Goal: Contribute content: Contribute content

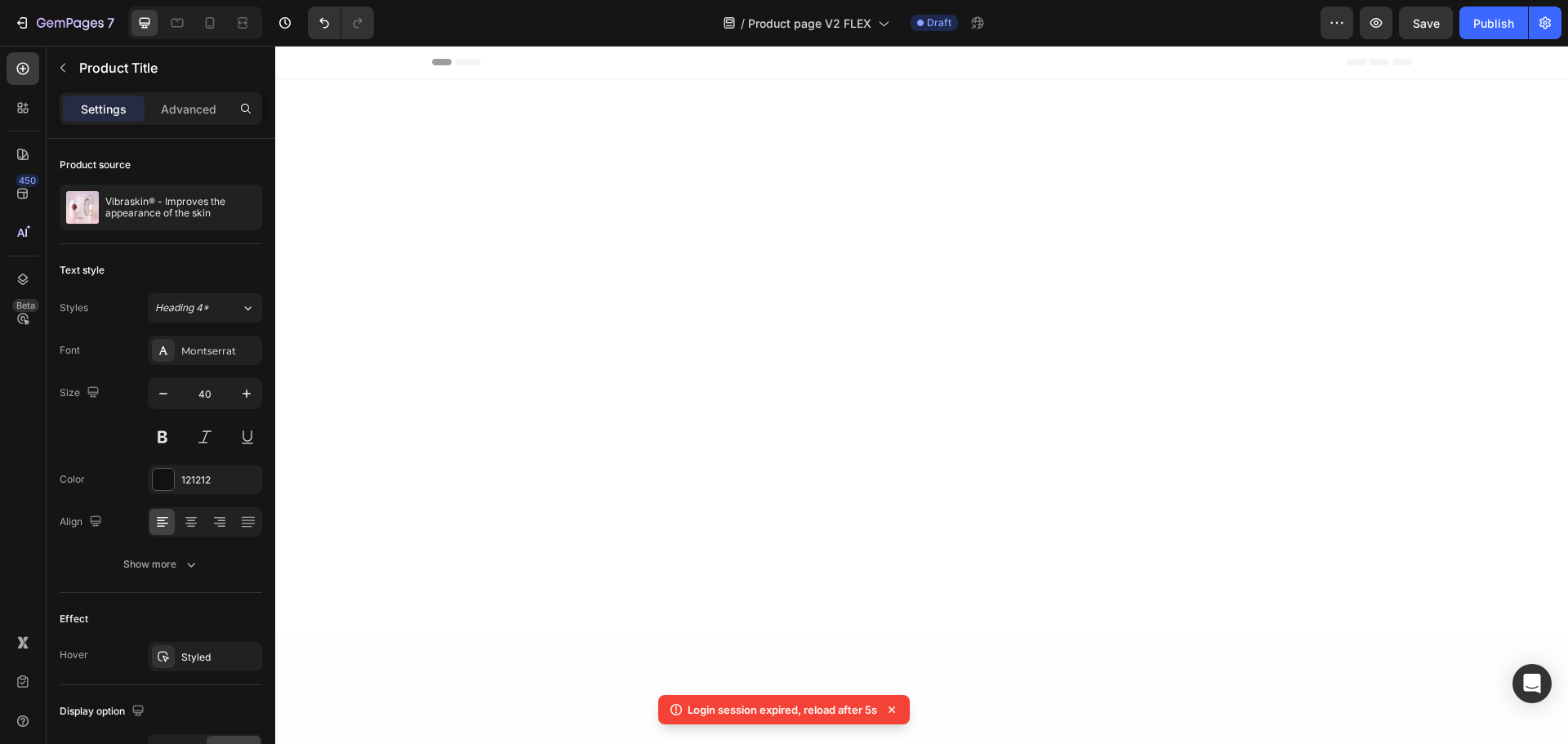
scroll to position [3323, 0]
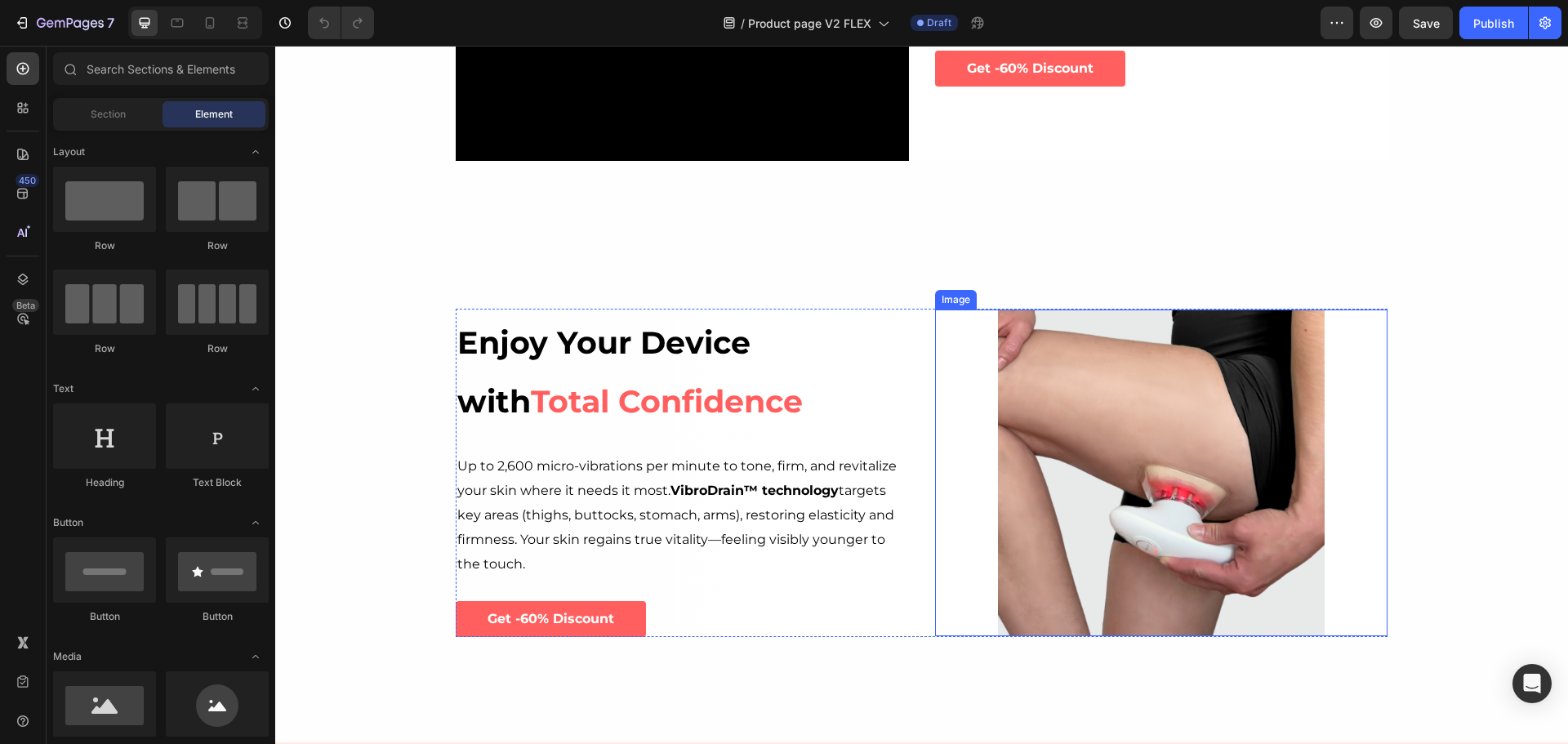
scroll to position [2614, 0]
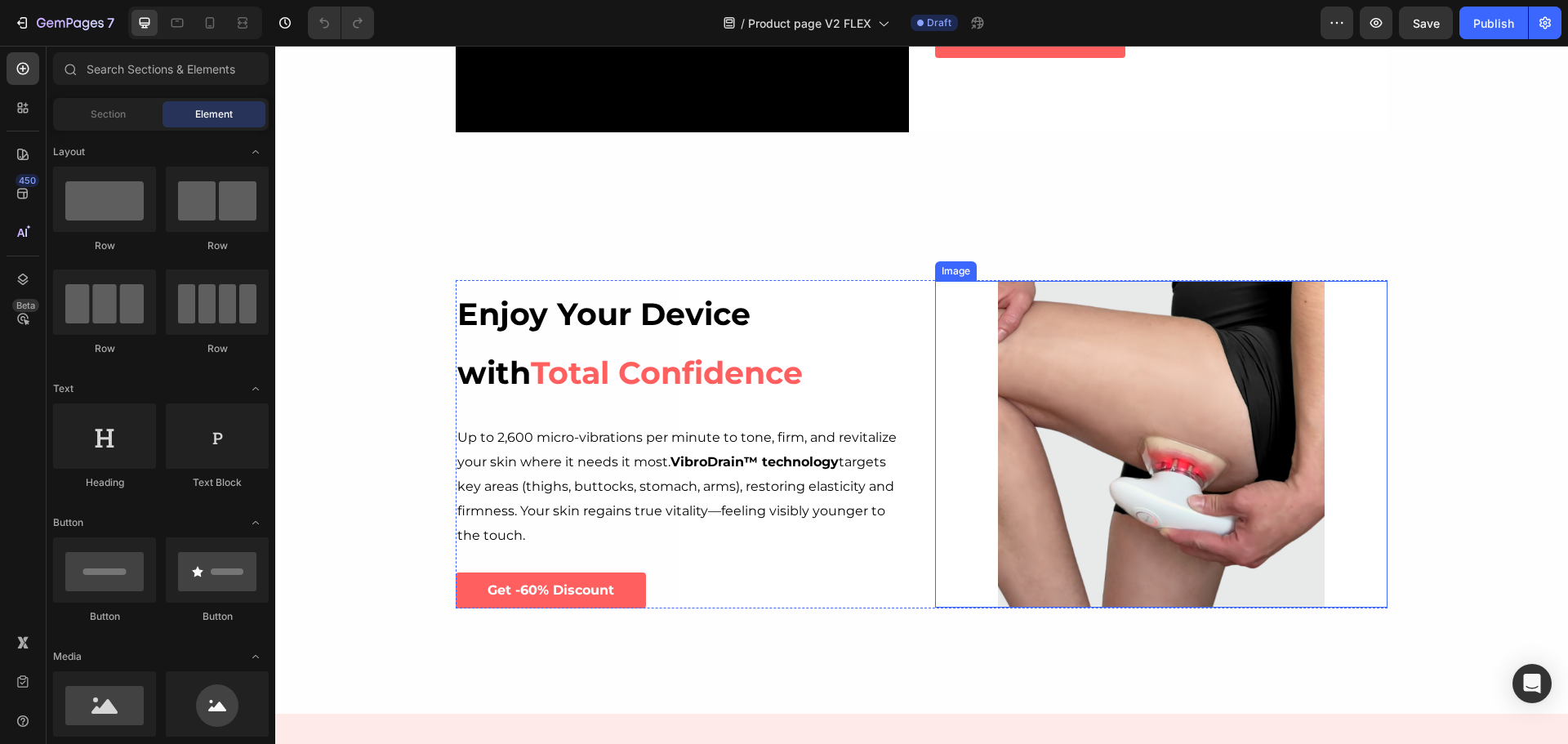
click at [1160, 388] on img at bounding box center [1161, 444] width 327 height 327
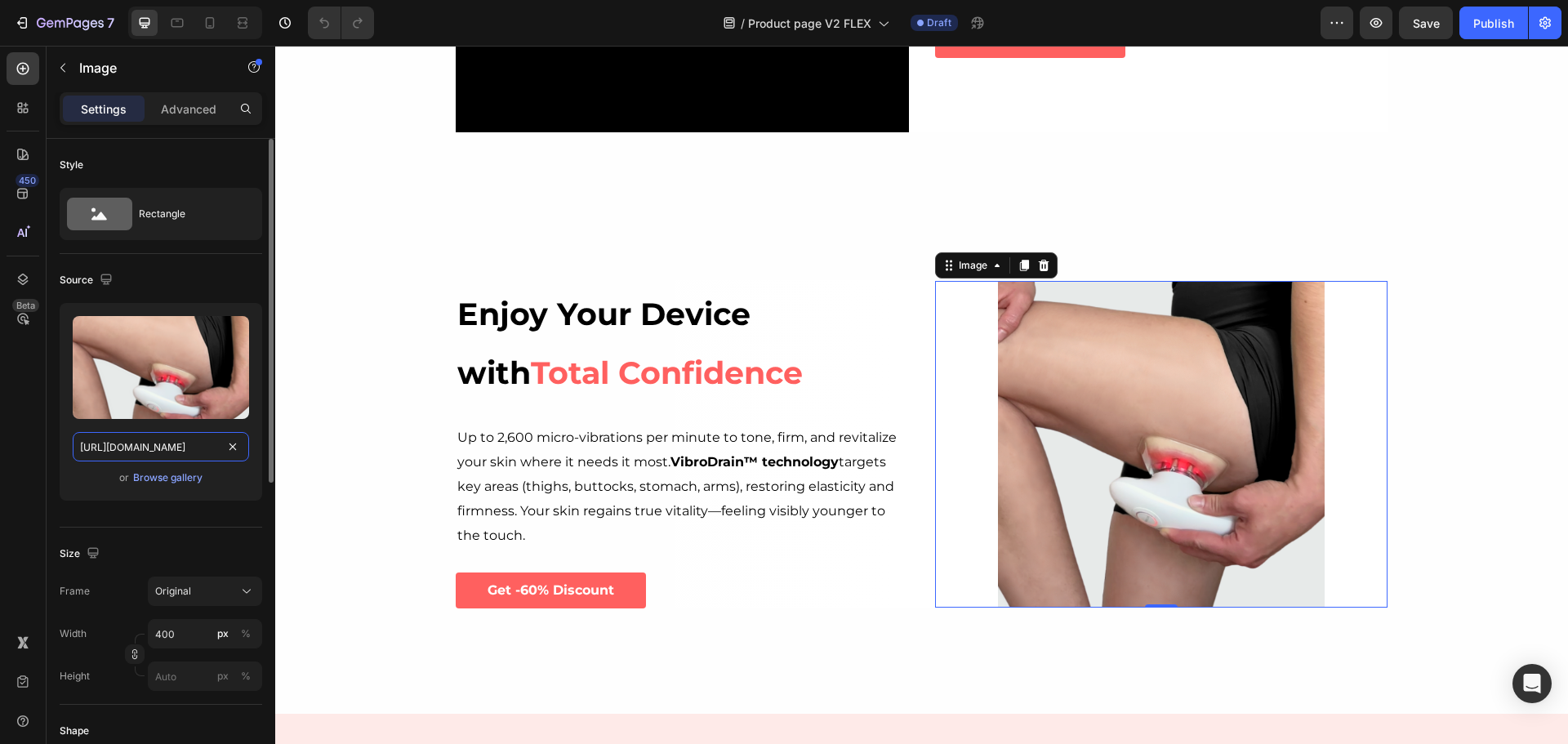
click at [182, 461] on input "[URL][DOMAIN_NAME]" at bounding box center [161, 446] width 176 height 30
click at [176, 474] on div "Browse gallery" at bounding box center [167, 478] width 69 height 14
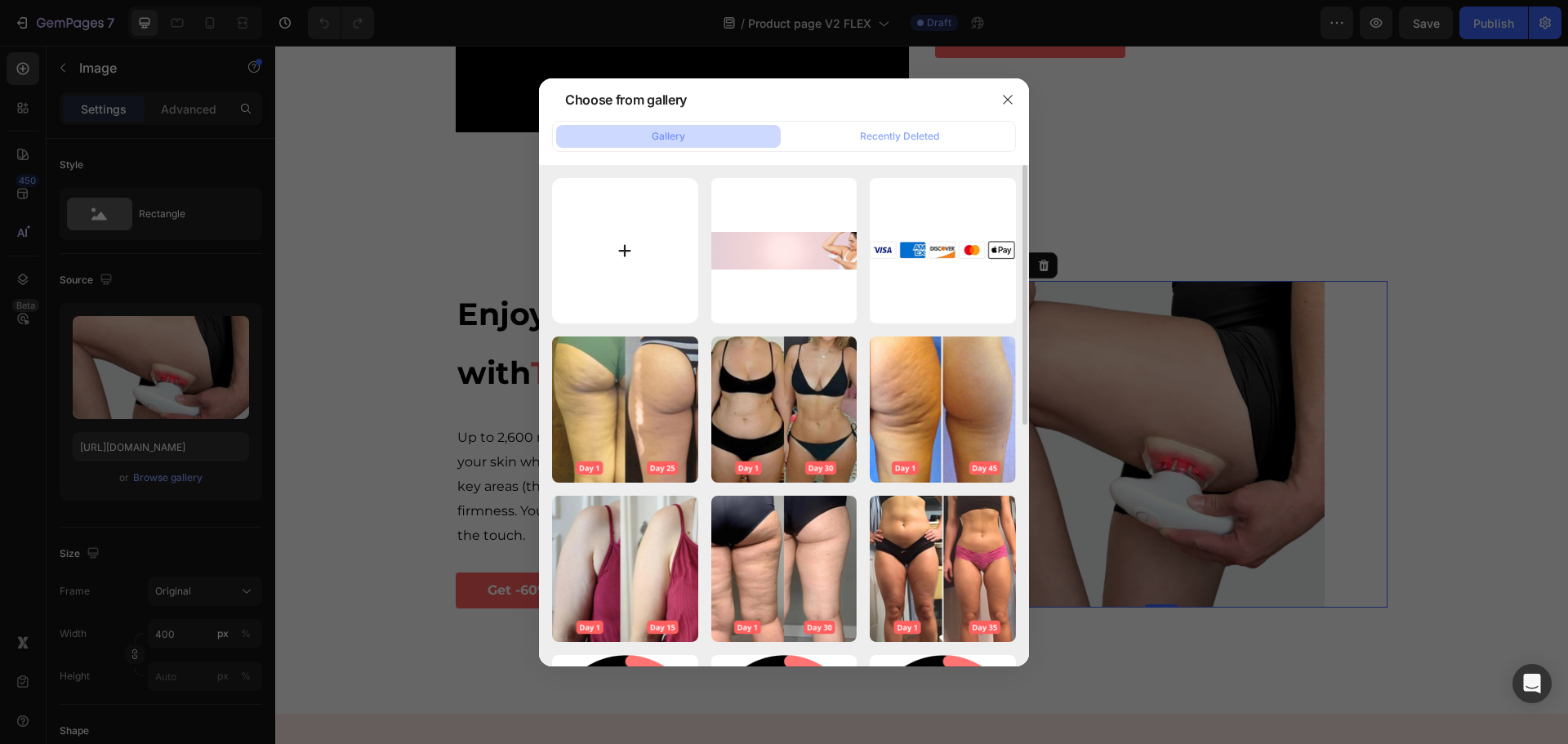
click at [670, 241] on input "file" at bounding box center [625, 251] width 147 height 147
type input "C:\fakepath\Sans tadsqwitre-1.png"
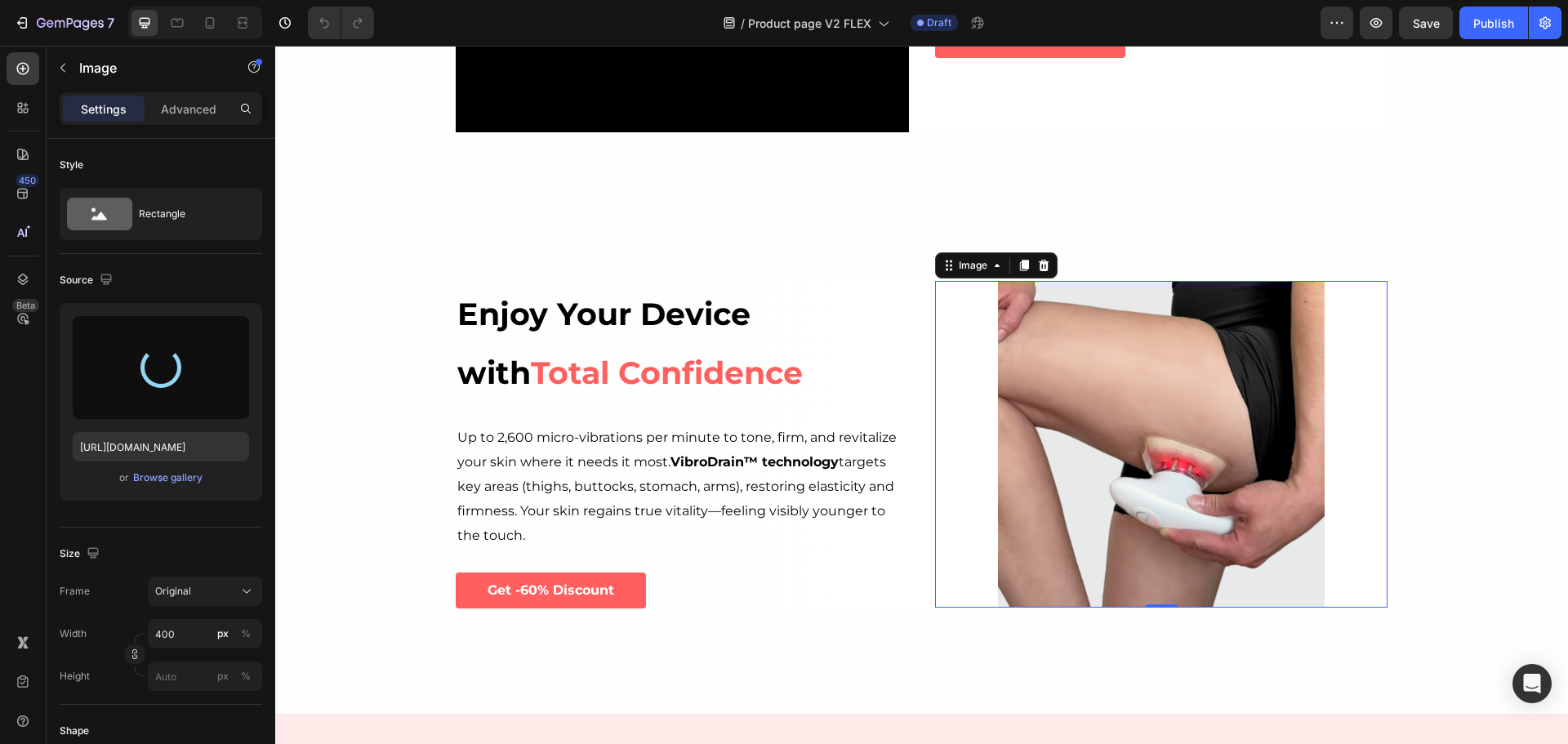
type input "[URL][DOMAIN_NAME]"
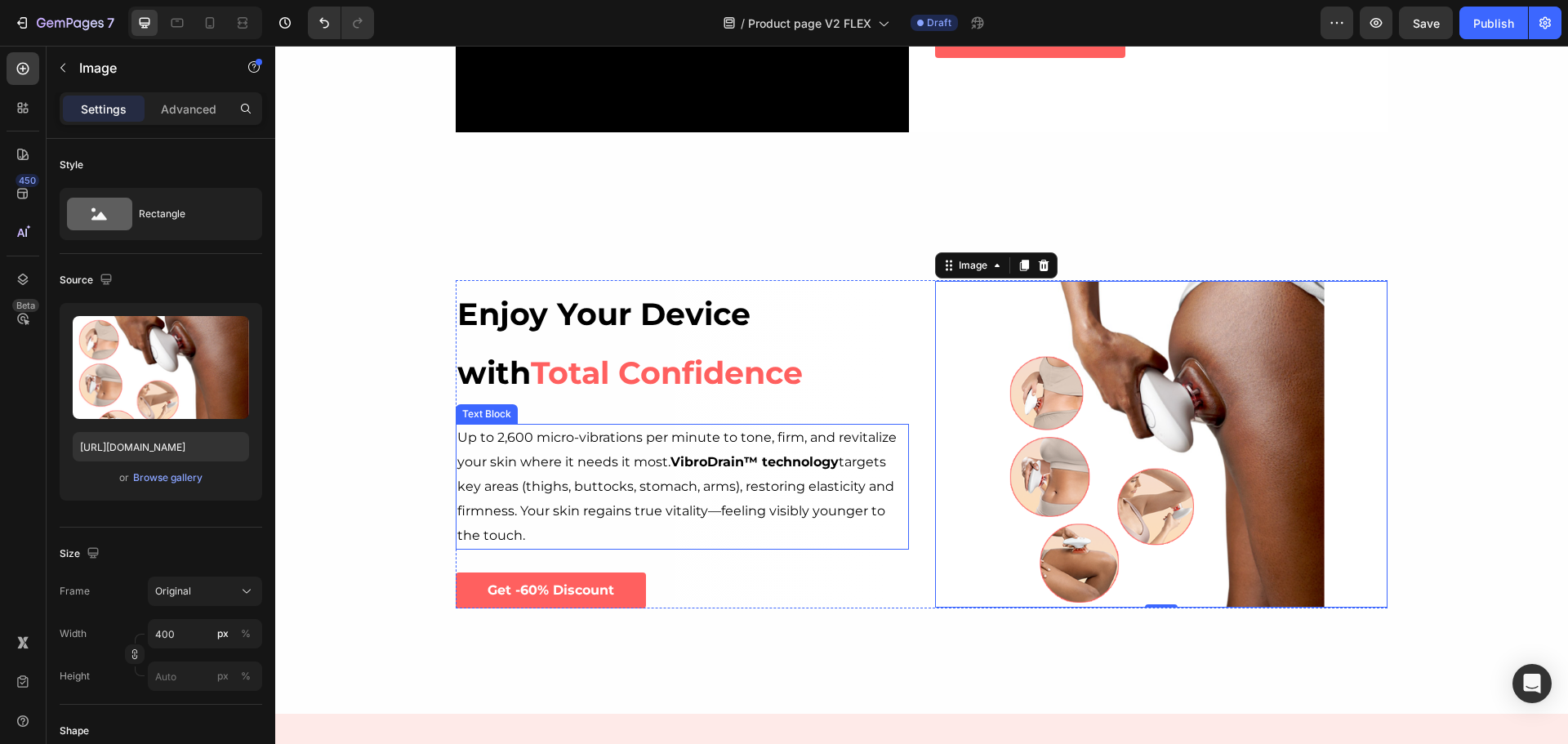
click at [706, 460] on strong "VibroDrain™ technology" at bounding box center [754, 462] width 168 height 15
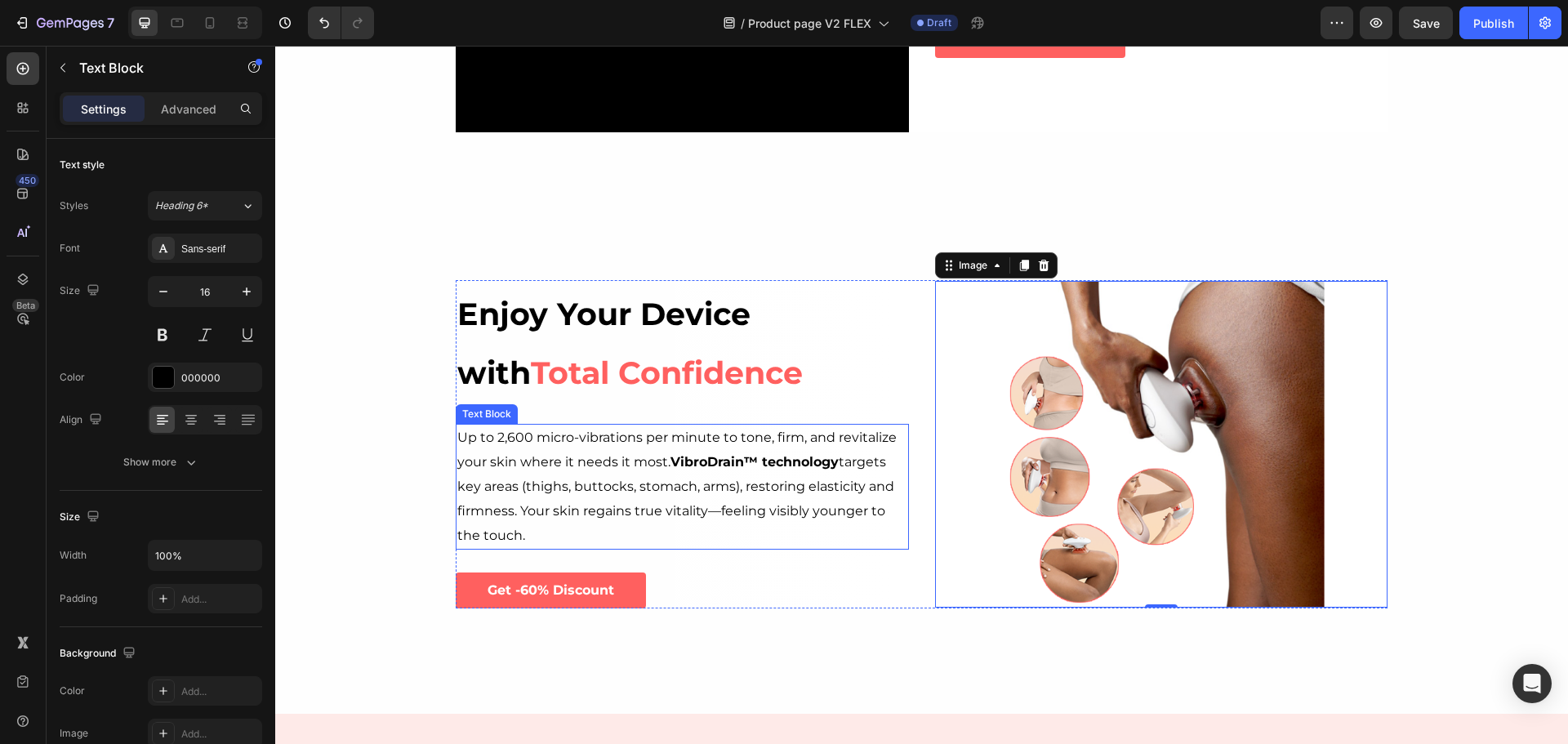
click at [706, 460] on strong "VibroDrain™ technology" at bounding box center [754, 462] width 168 height 15
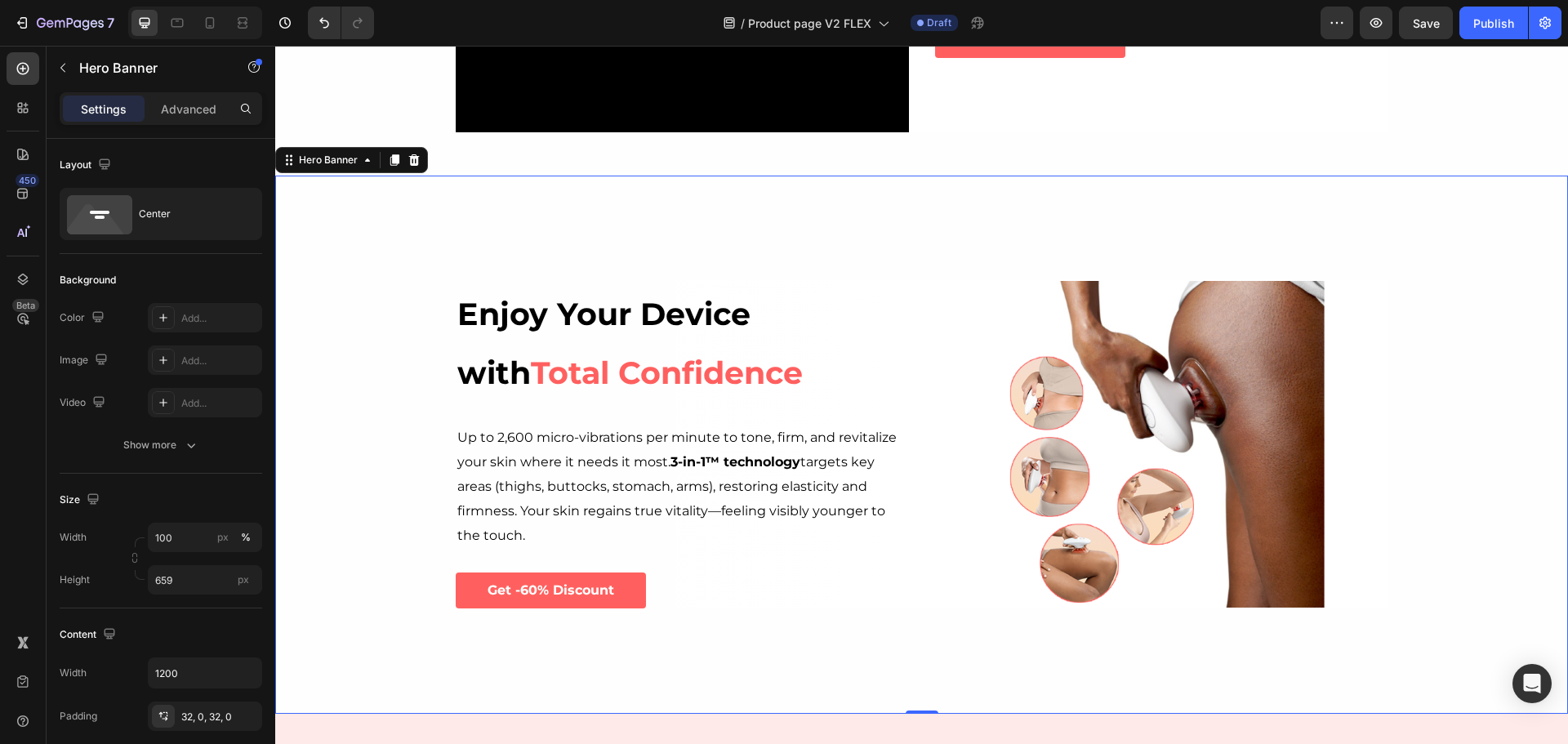
click at [1460, 436] on div "Background Image" at bounding box center [921, 444] width 1293 height 538
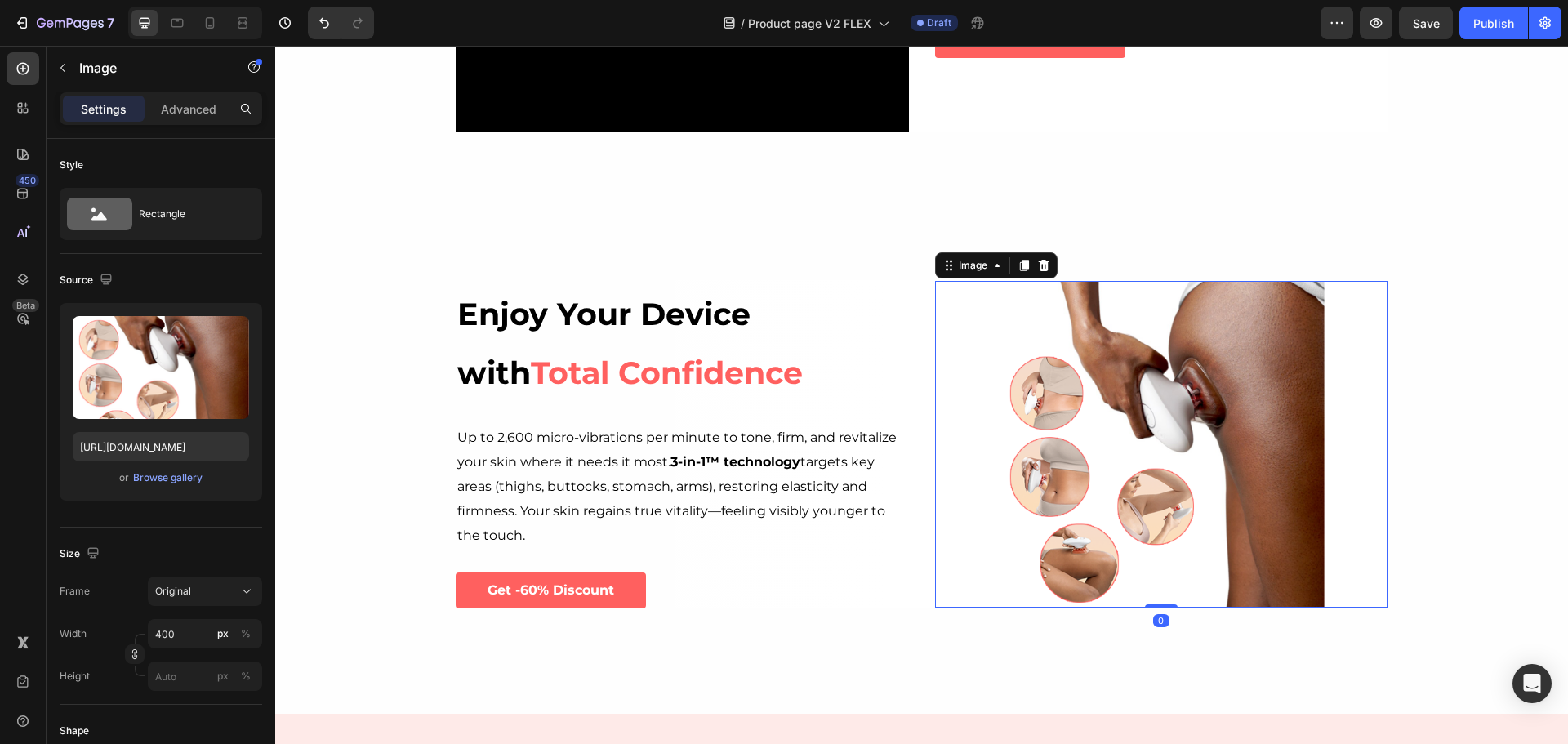
click at [1081, 425] on img at bounding box center [1161, 444] width 327 height 327
click at [174, 484] on div "Browse gallery" at bounding box center [167, 478] width 69 height 14
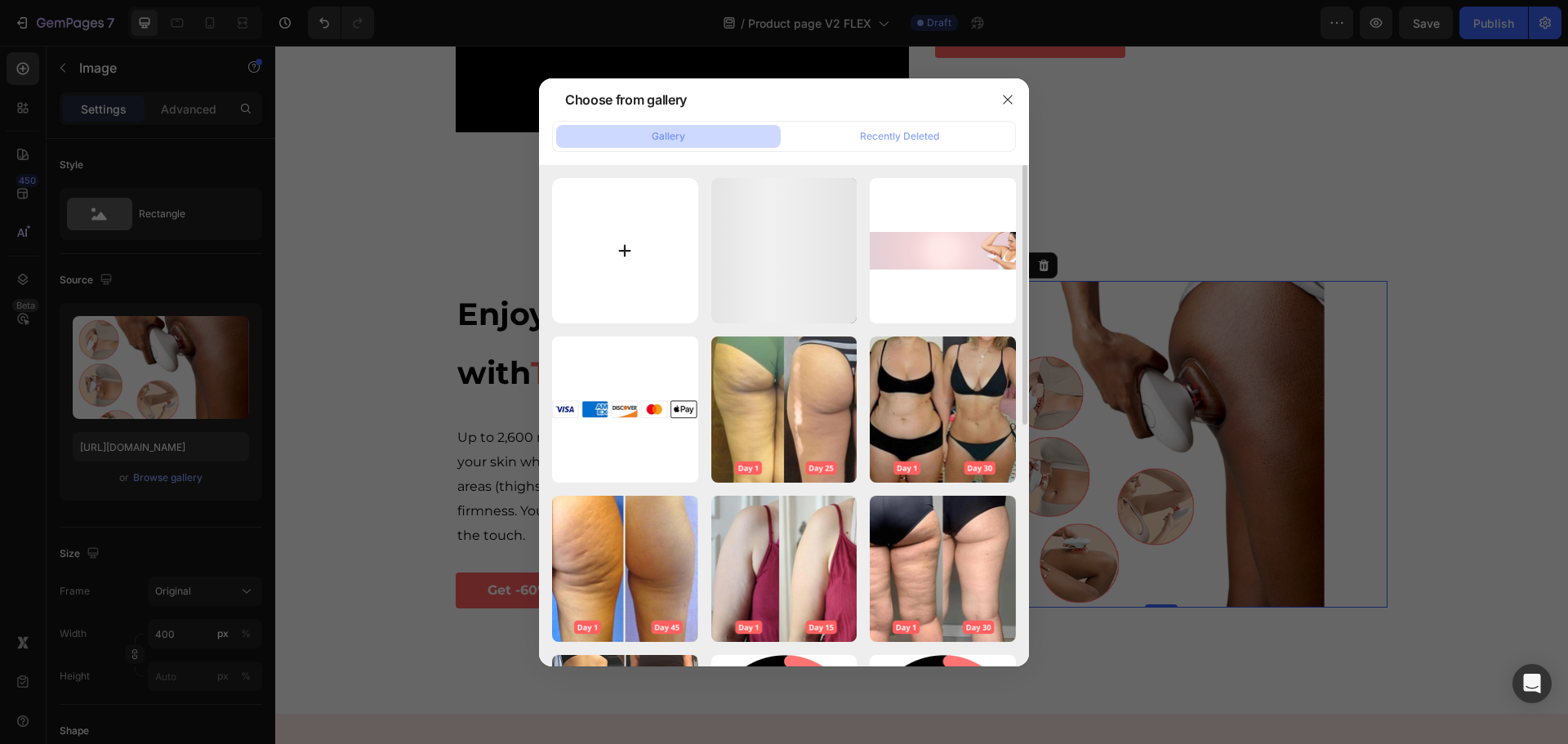
click at [651, 252] on input "file" at bounding box center [625, 251] width 147 height 147
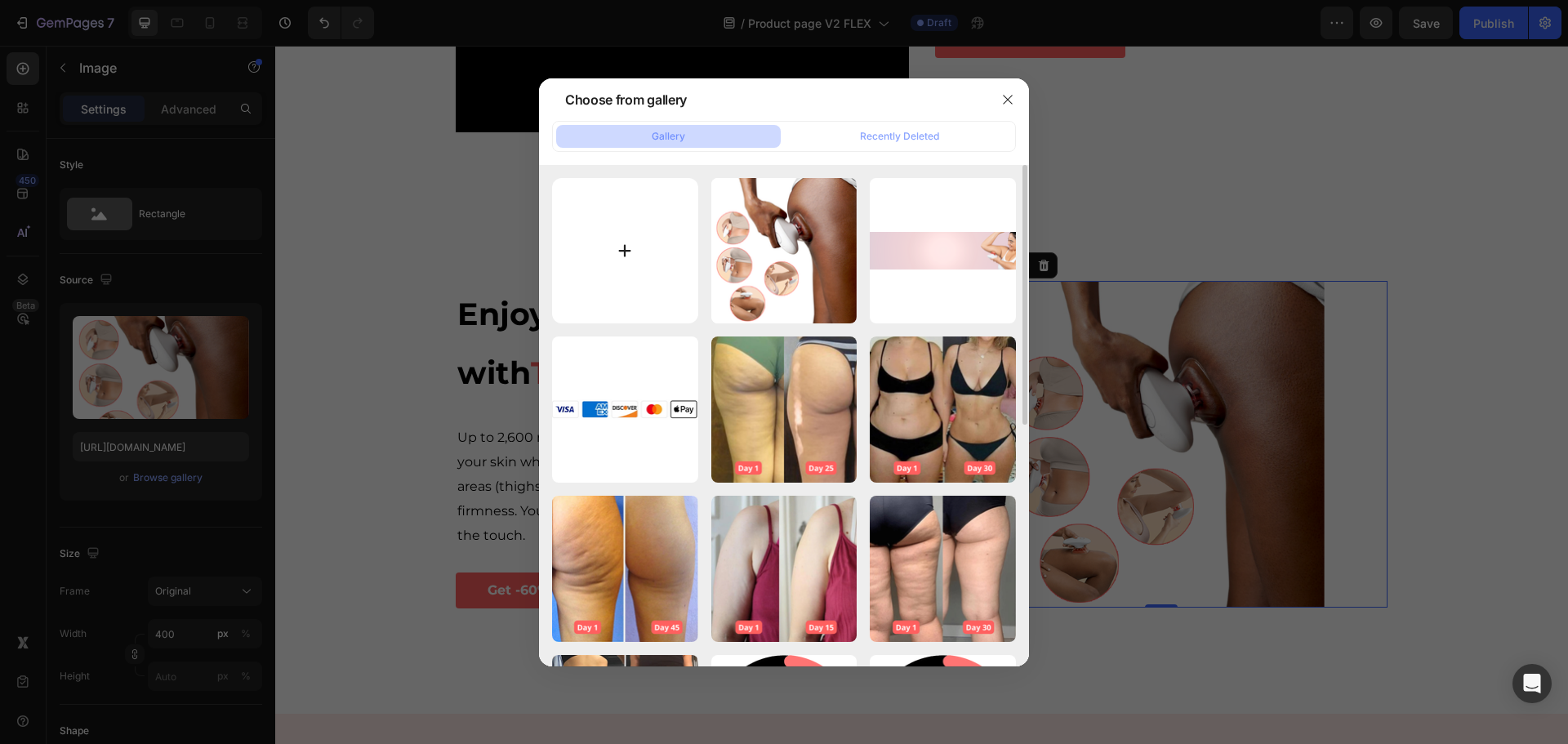
type input "C:\fakepath\Sans qsdqs1.png"
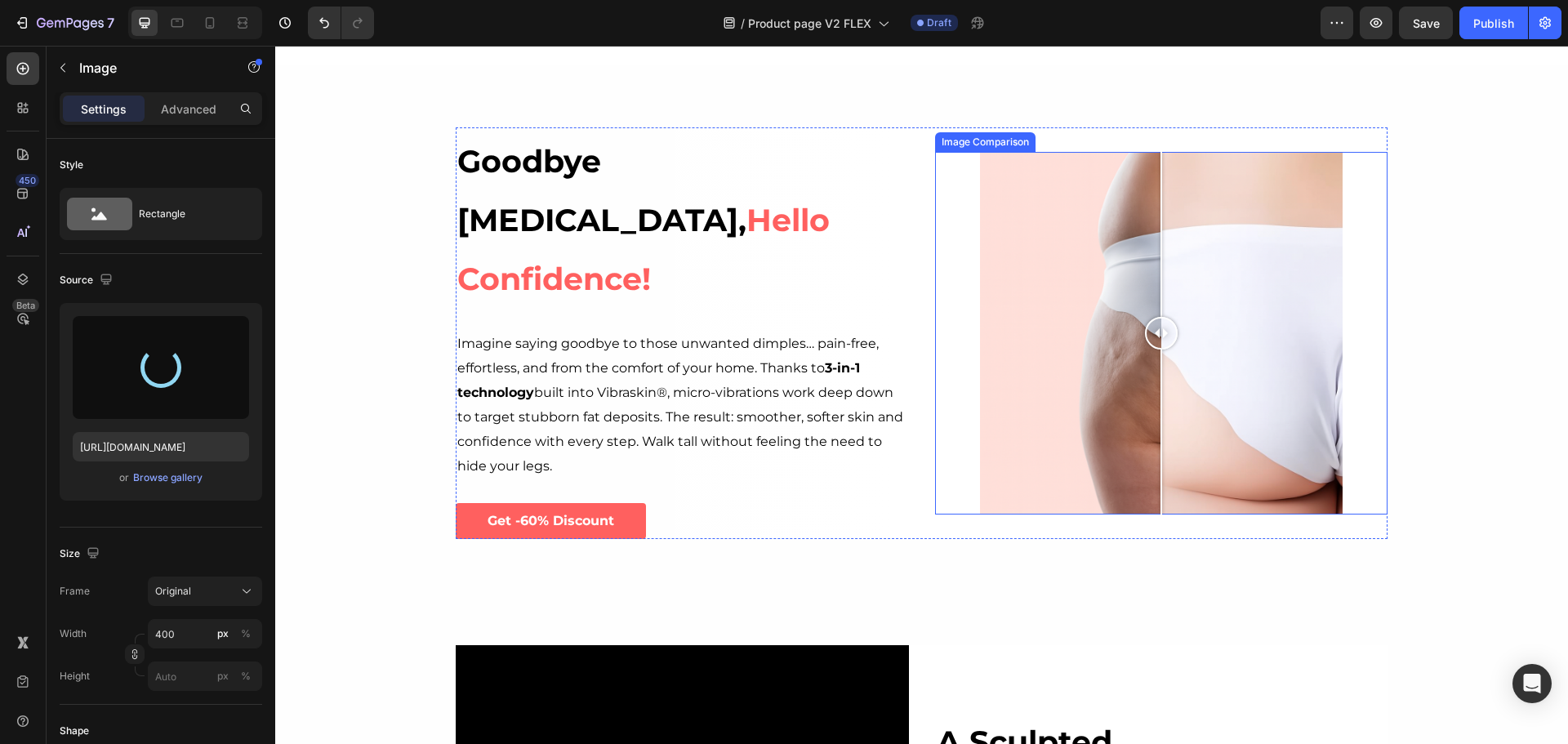
type input "[URL][DOMAIN_NAME]"
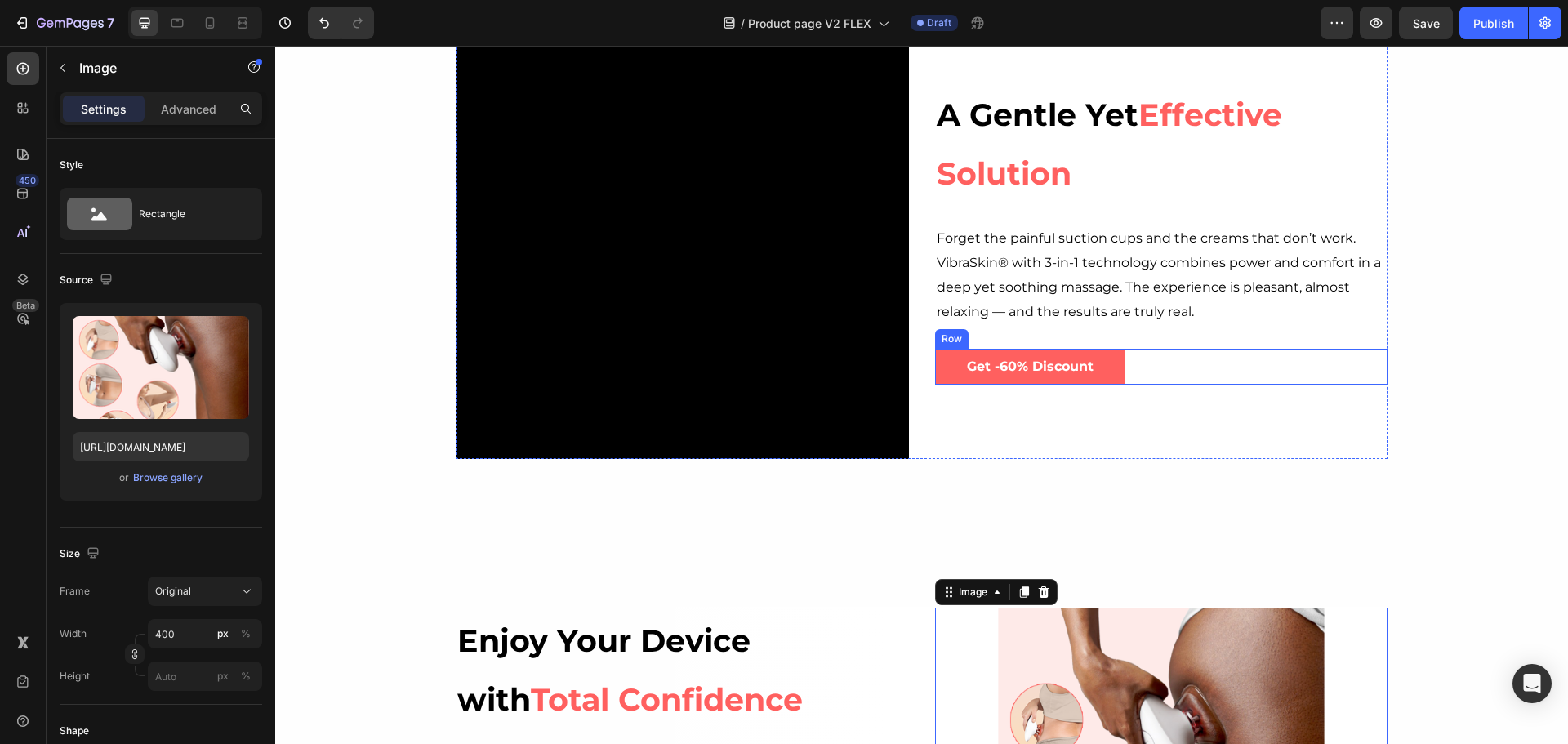
scroll to position [2777, 0]
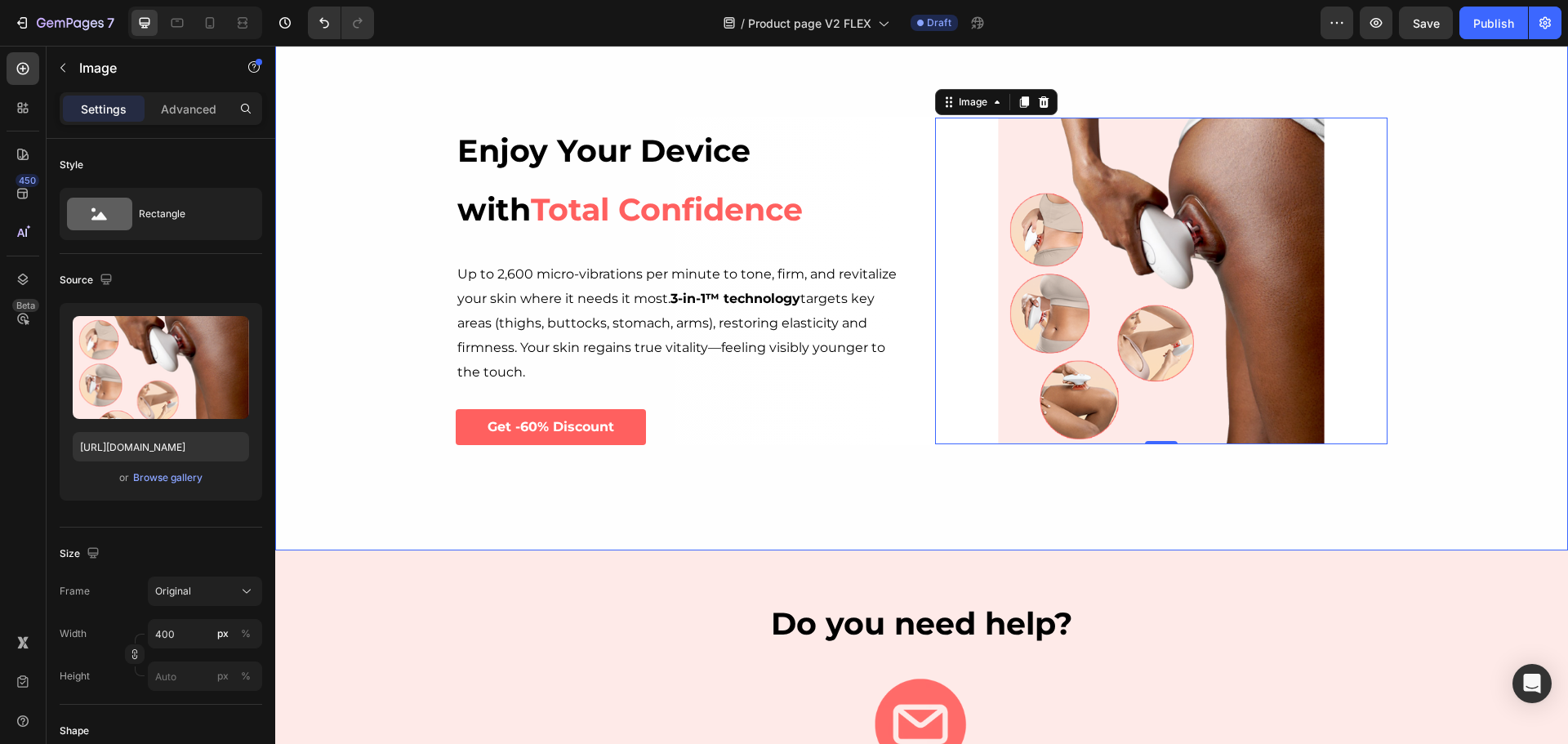
click at [1460, 368] on div "Background Image" at bounding box center [921, 282] width 1293 height 538
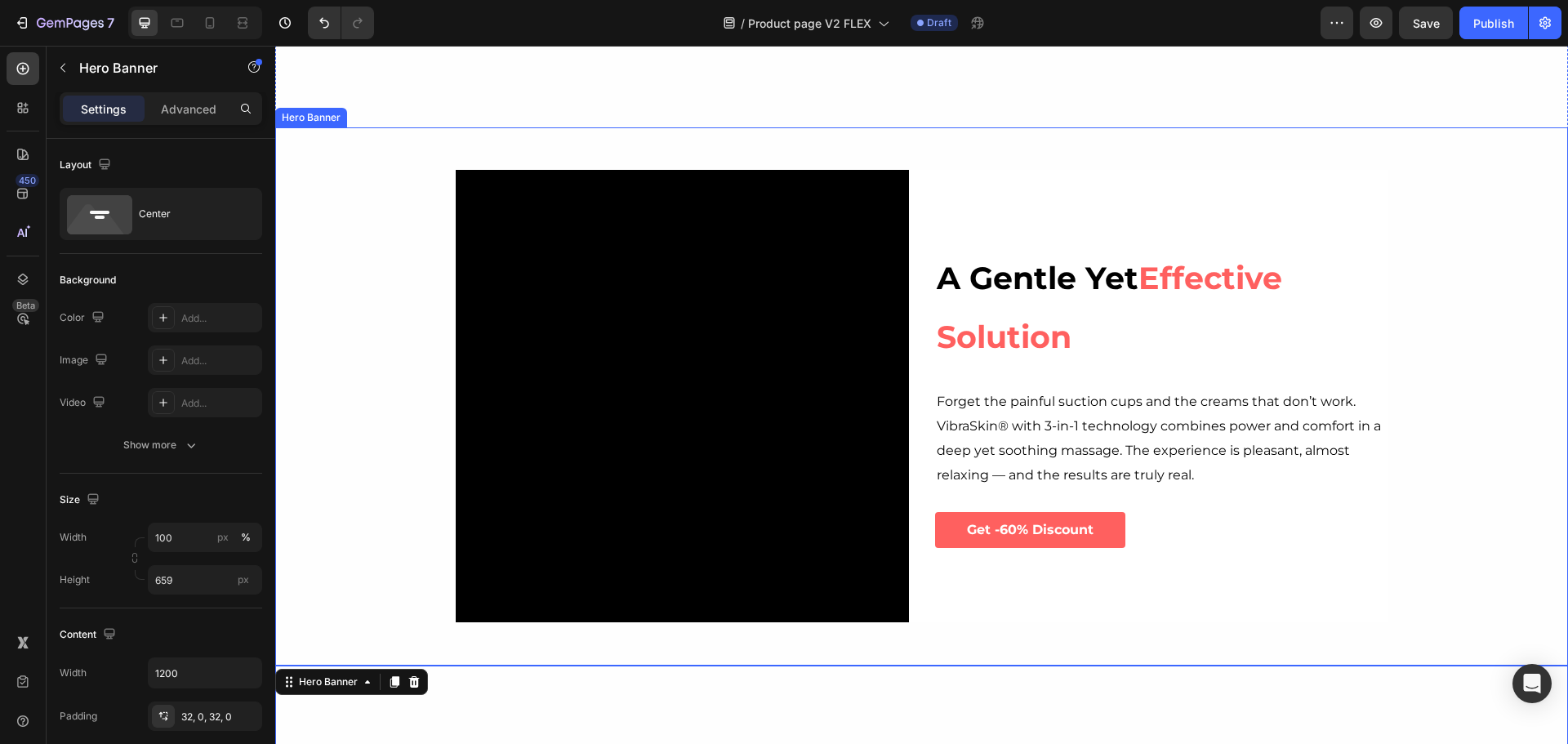
scroll to position [2614, 0]
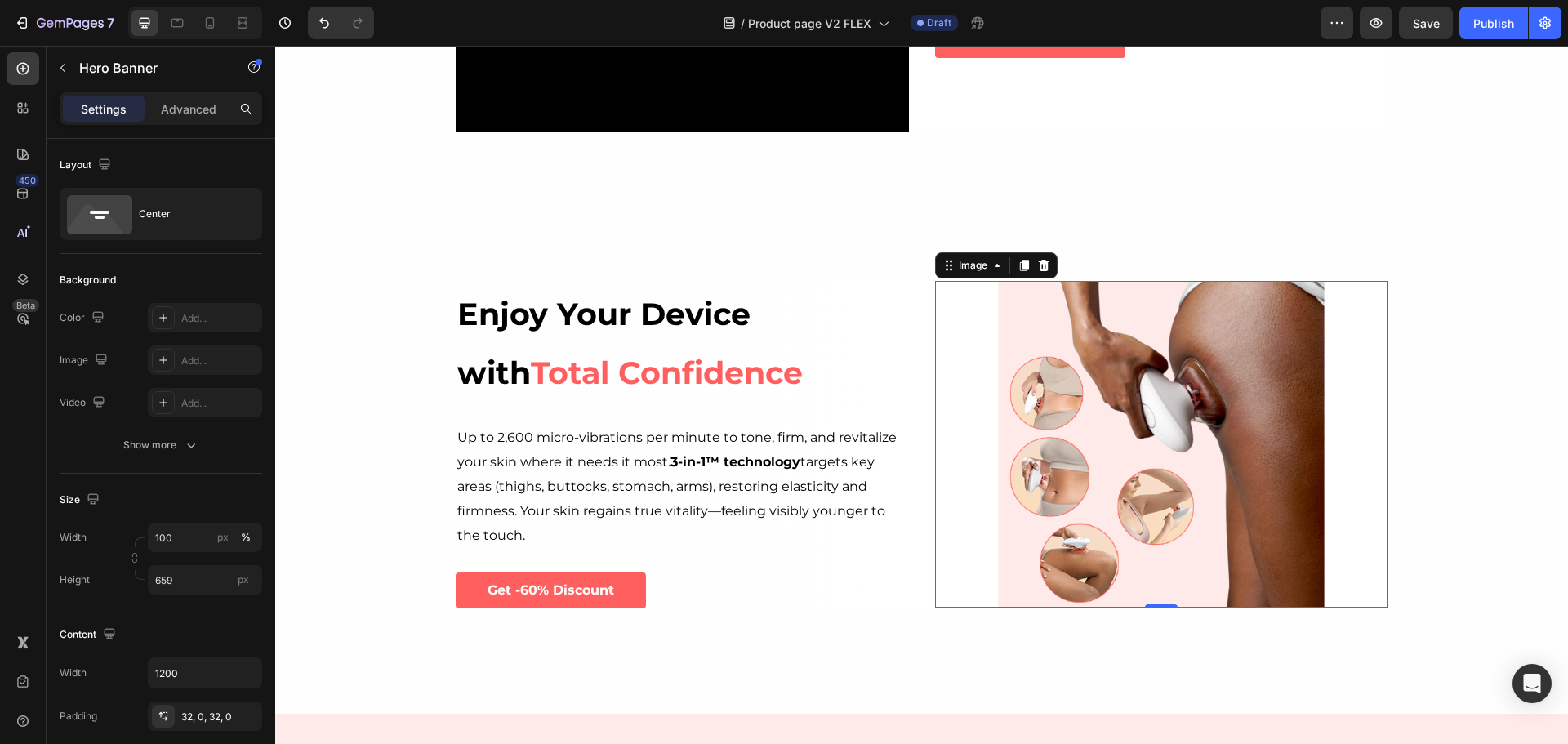
click at [1214, 423] on img at bounding box center [1161, 444] width 327 height 327
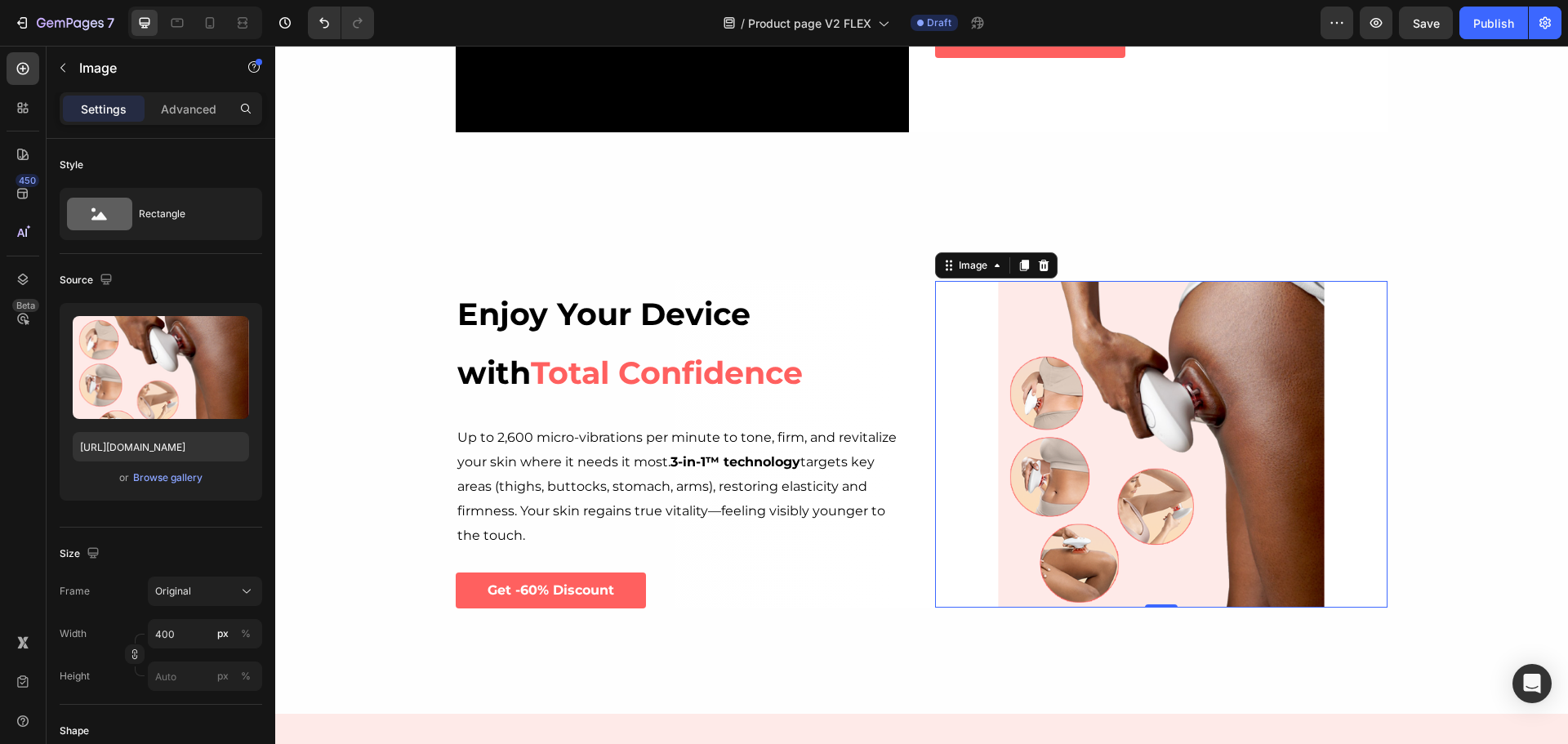
click at [1162, 431] on img at bounding box center [1161, 444] width 327 height 327
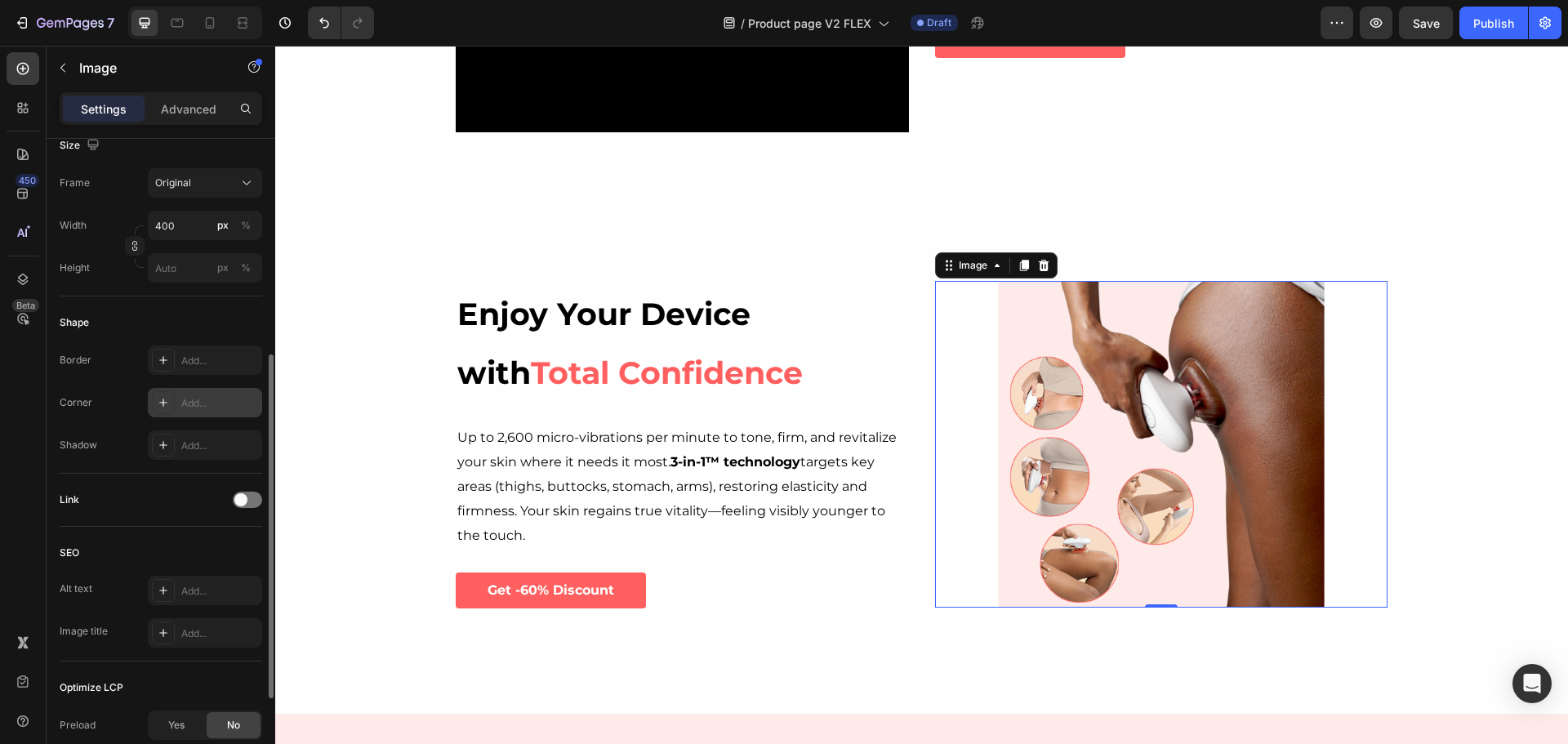
click at [204, 404] on div "Add..." at bounding box center [220, 403] width 76 height 14
click at [172, 519] on div "Link" at bounding box center [160, 500] width 202 height 53
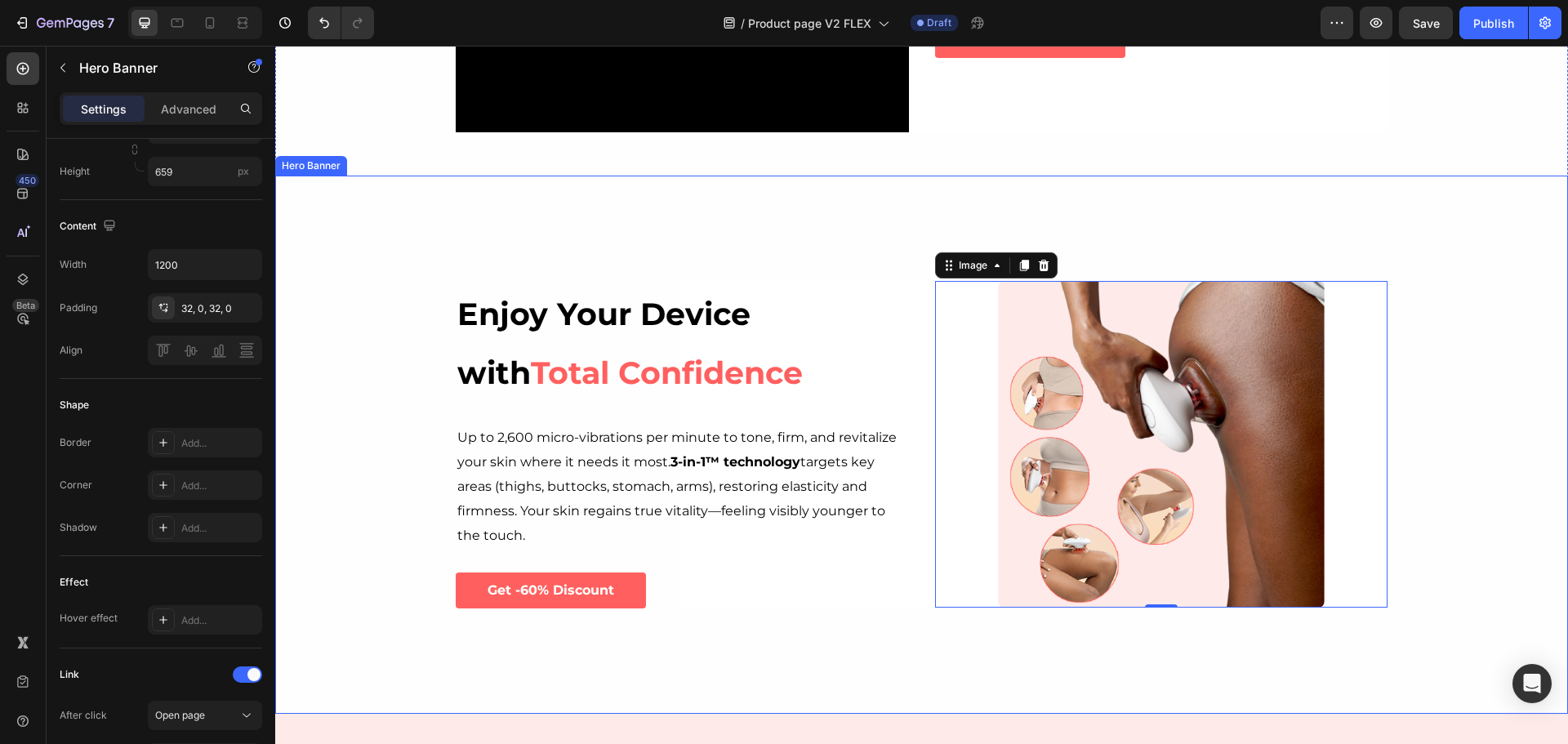
click at [1486, 462] on div "Background Image" at bounding box center [921, 444] width 1293 height 538
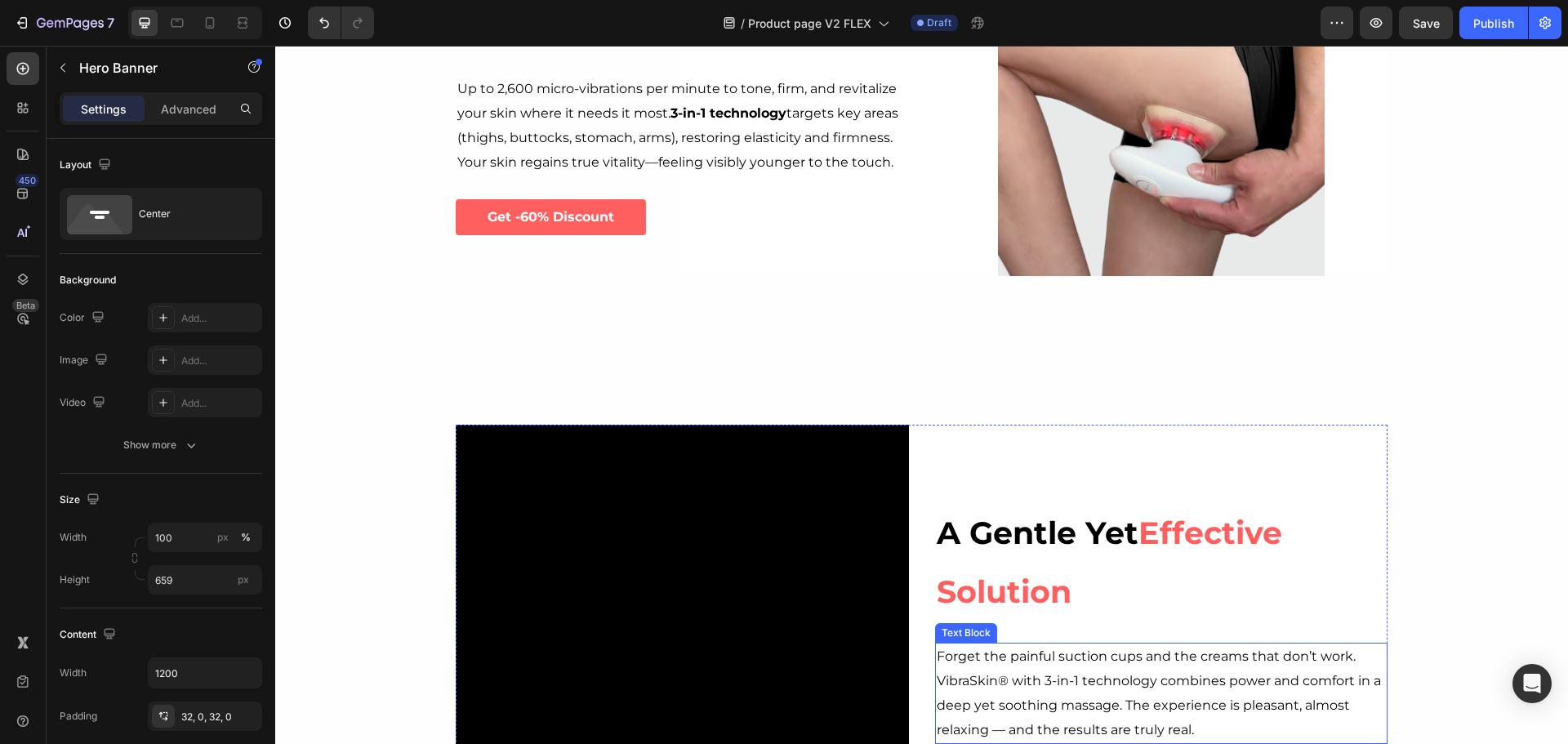
scroll to position [2124, 0]
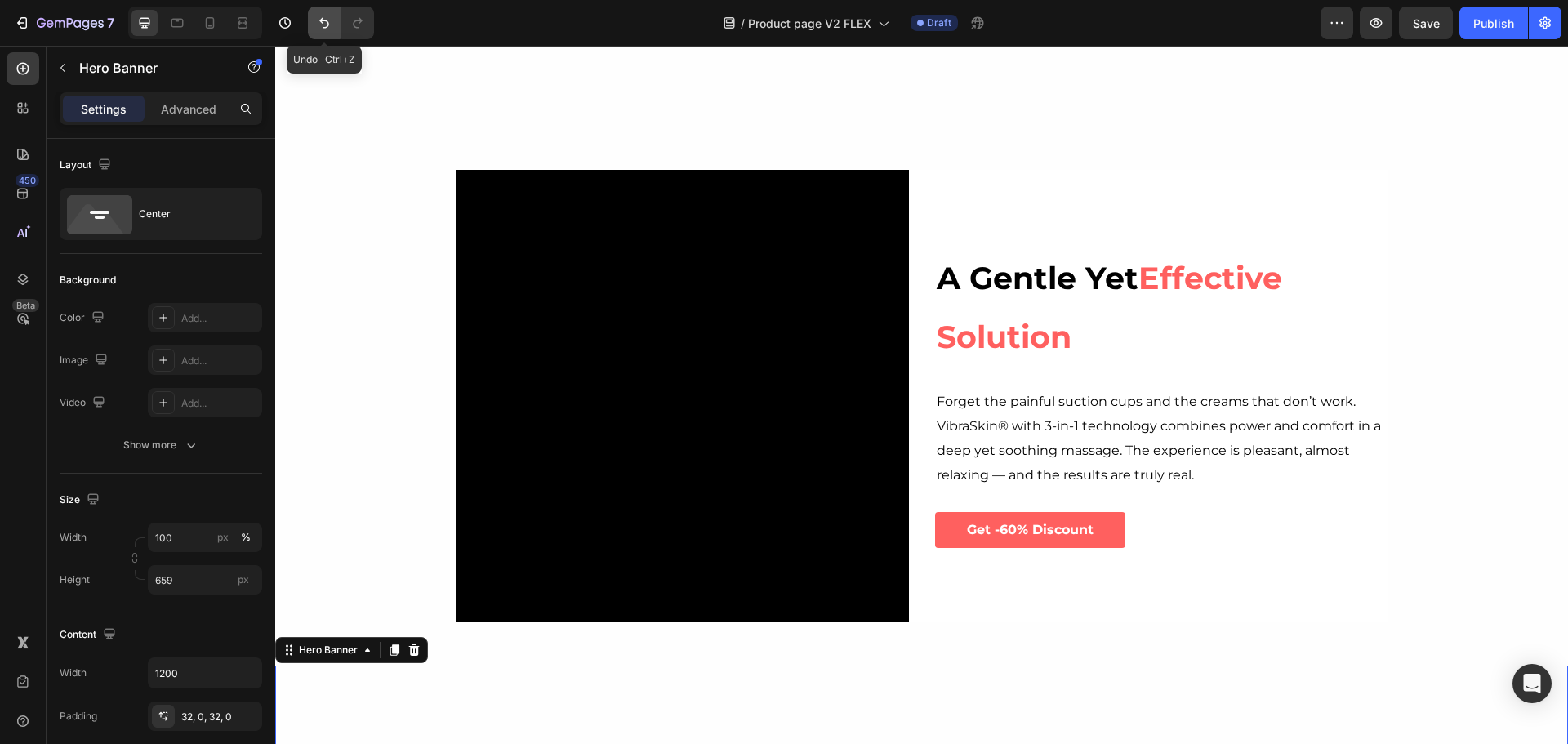
click at [324, 27] on icon "Undo/Redo" at bounding box center [324, 22] width 16 height 16
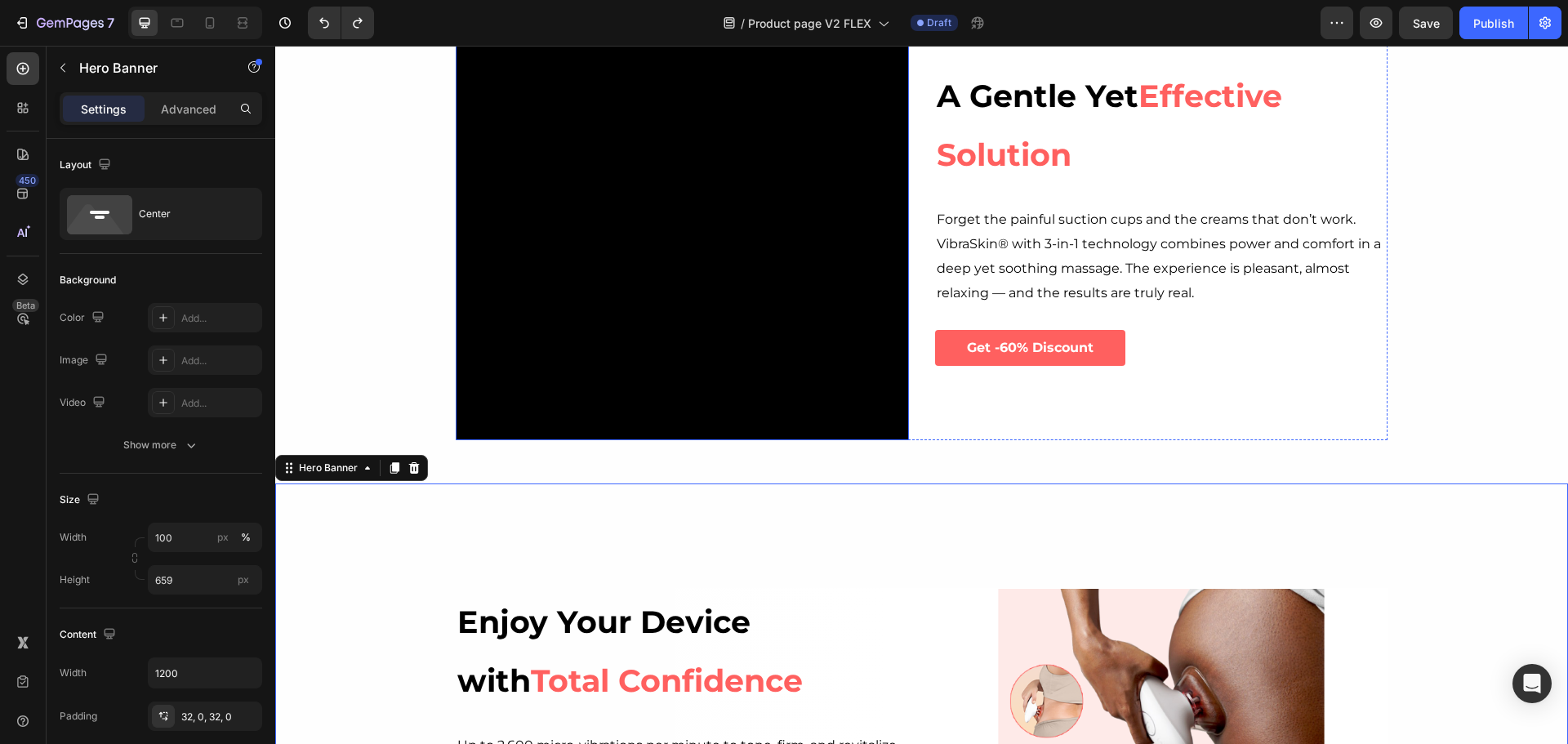
scroll to position [2614, 0]
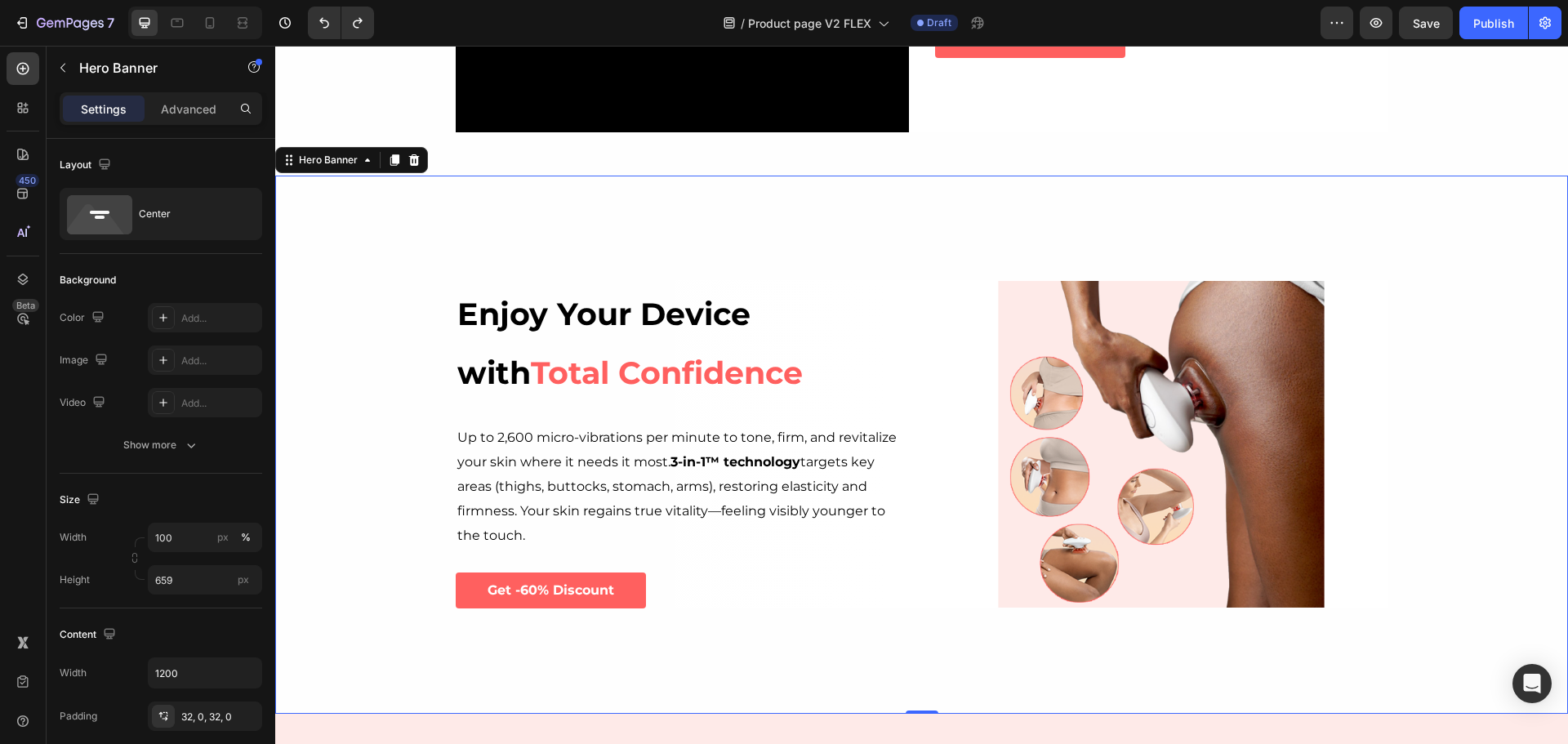
click at [1442, 435] on div "Background Image" at bounding box center [921, 444] width 1293 height 538
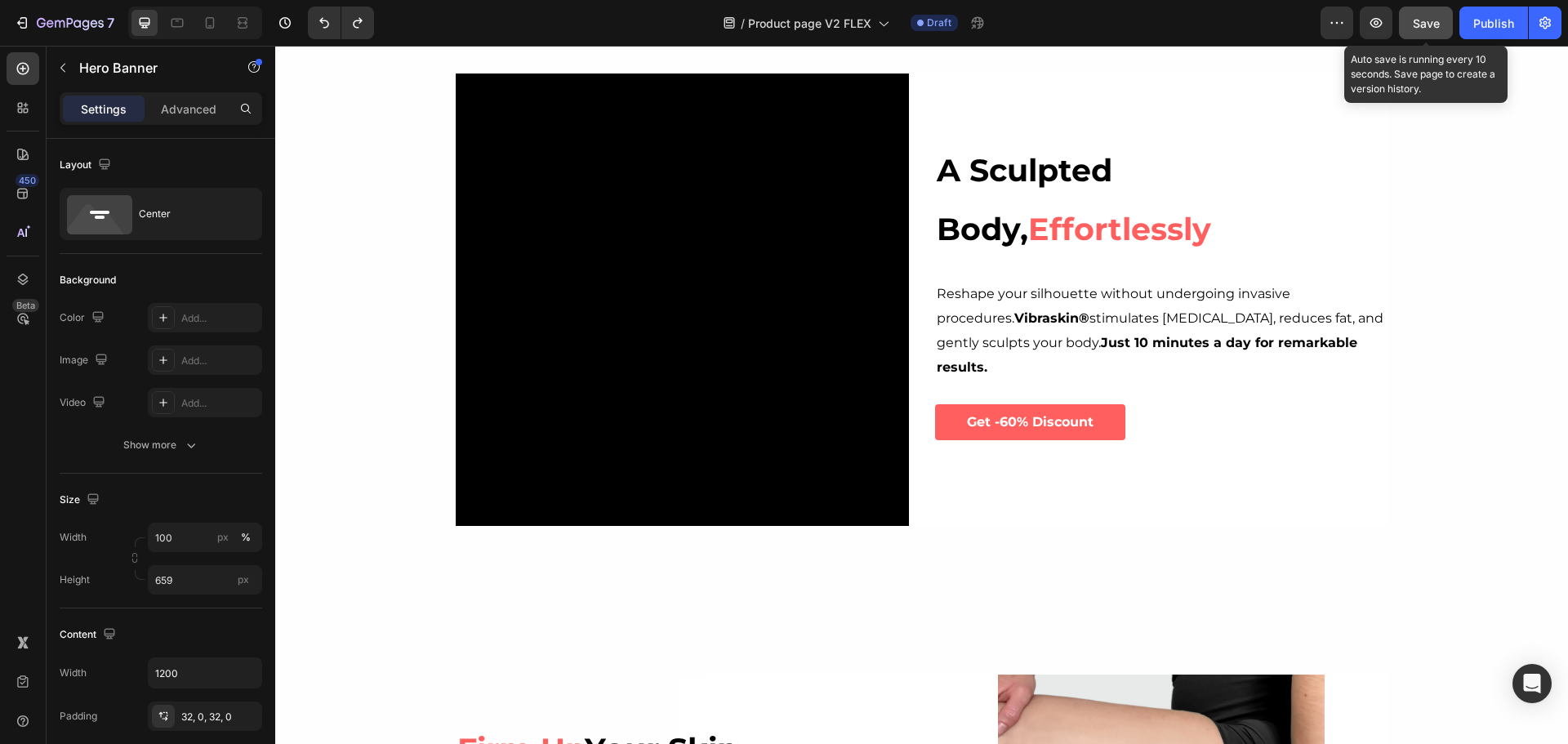
click at [1420, 20] on span "Save" at bounding box center [1427, 22] width 27 height 13
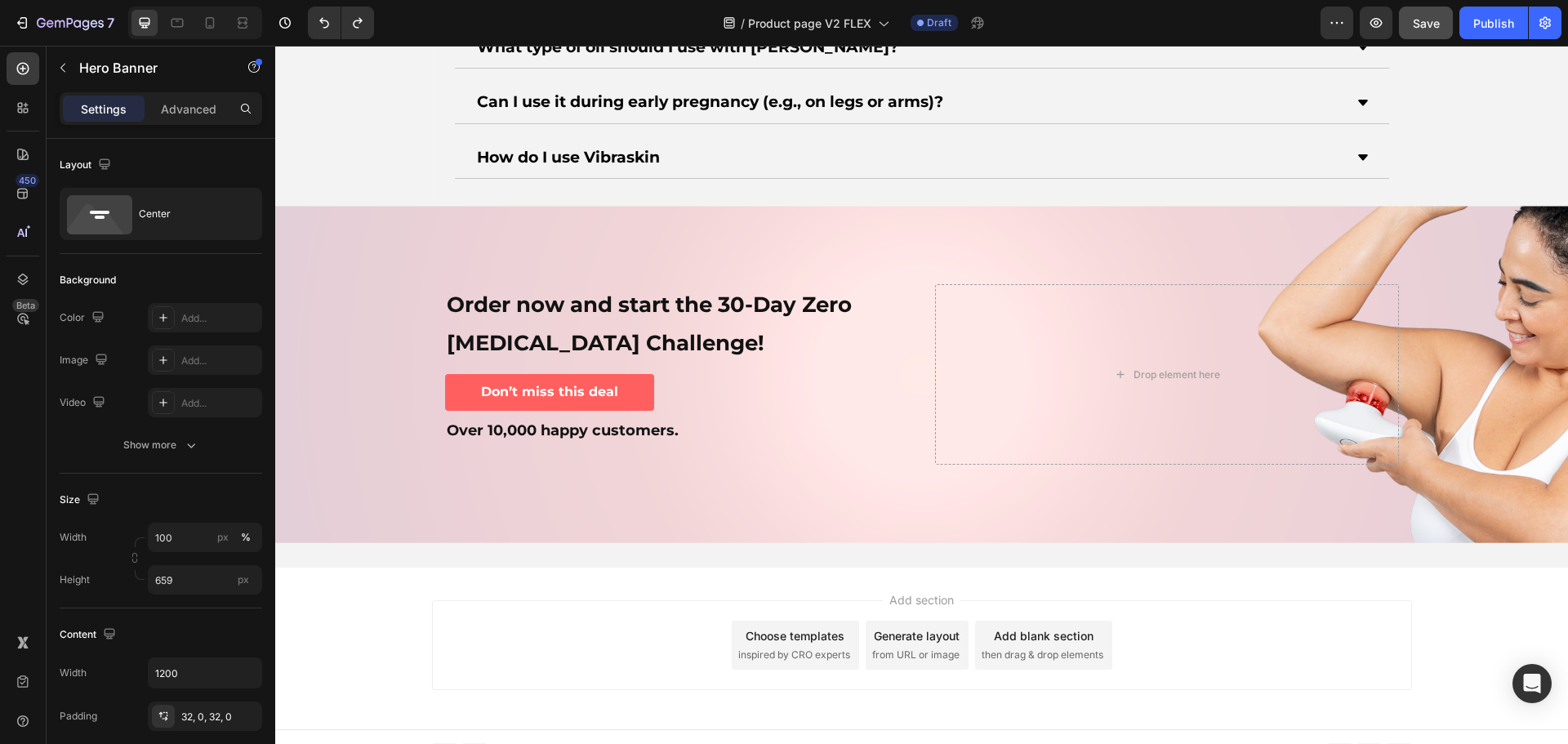
scroll to position [6331, 0]
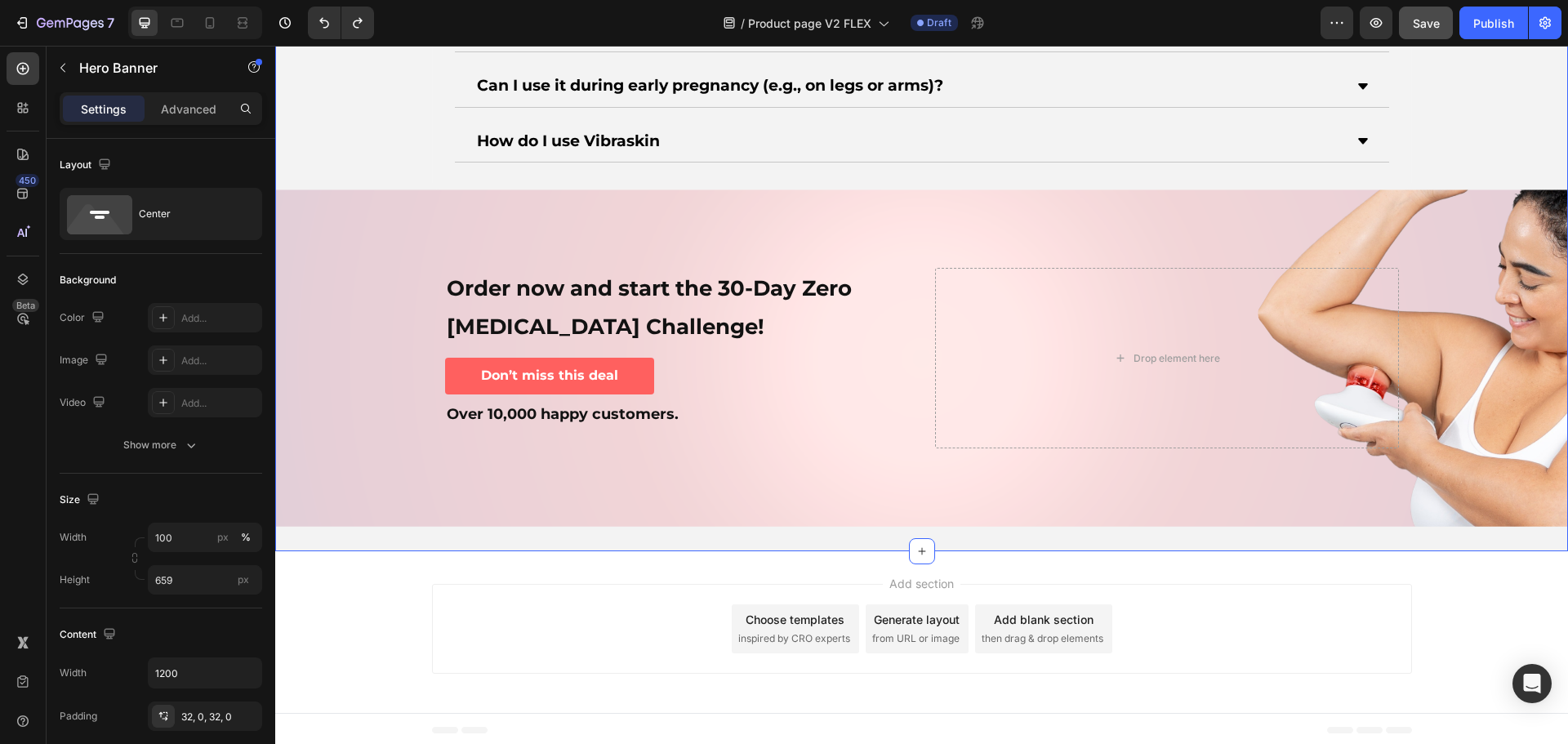
click at [1514, 111] on div "Frequently Asked Questions. Heading Do I need to apply cream or oil before usin…" at bounding box center [921, 134] width 1293 height 784
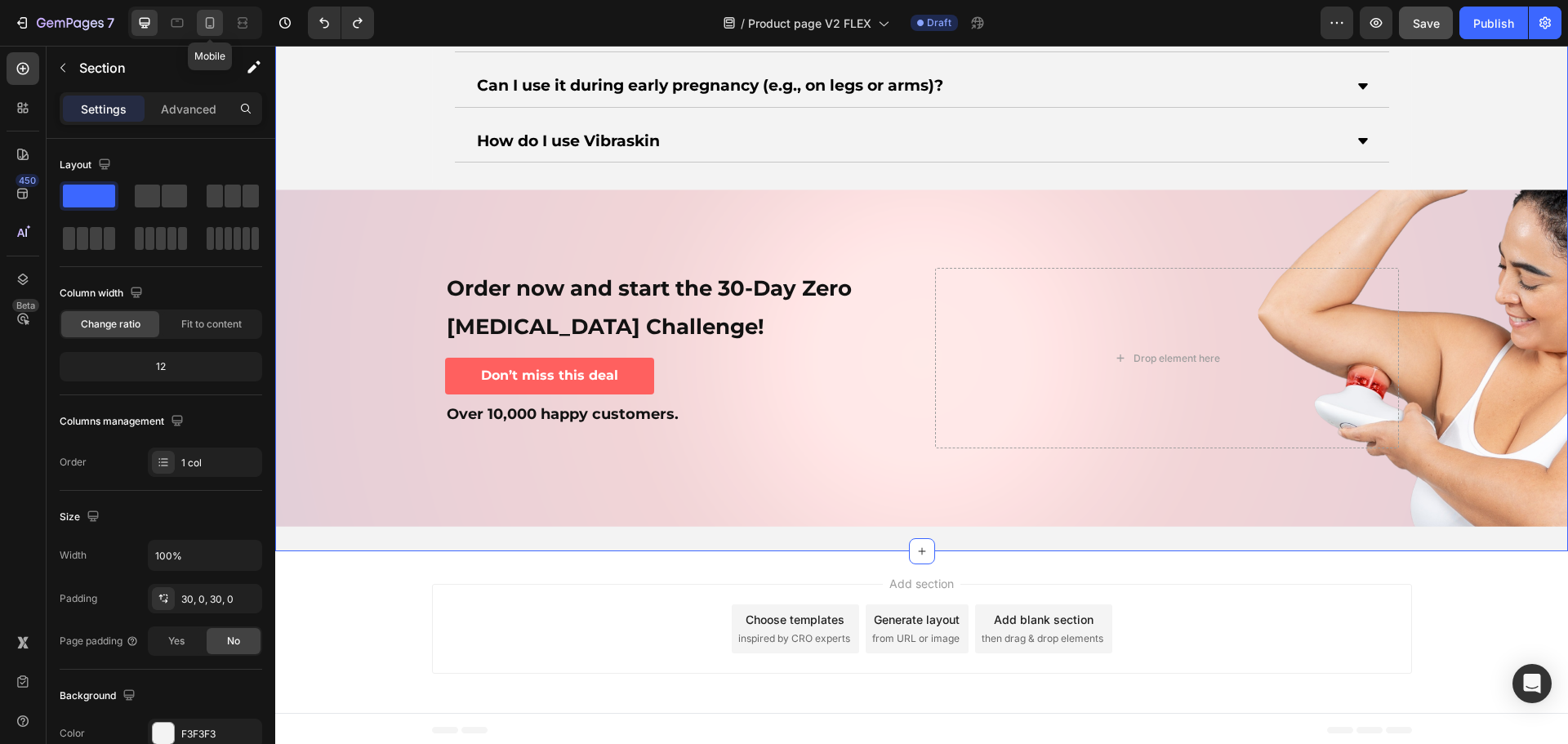
click at [204, 13] on div at bounding box center [210, 22] width 26 height 26
